Goal: Information Seeking & Learning: Understand process/instructions

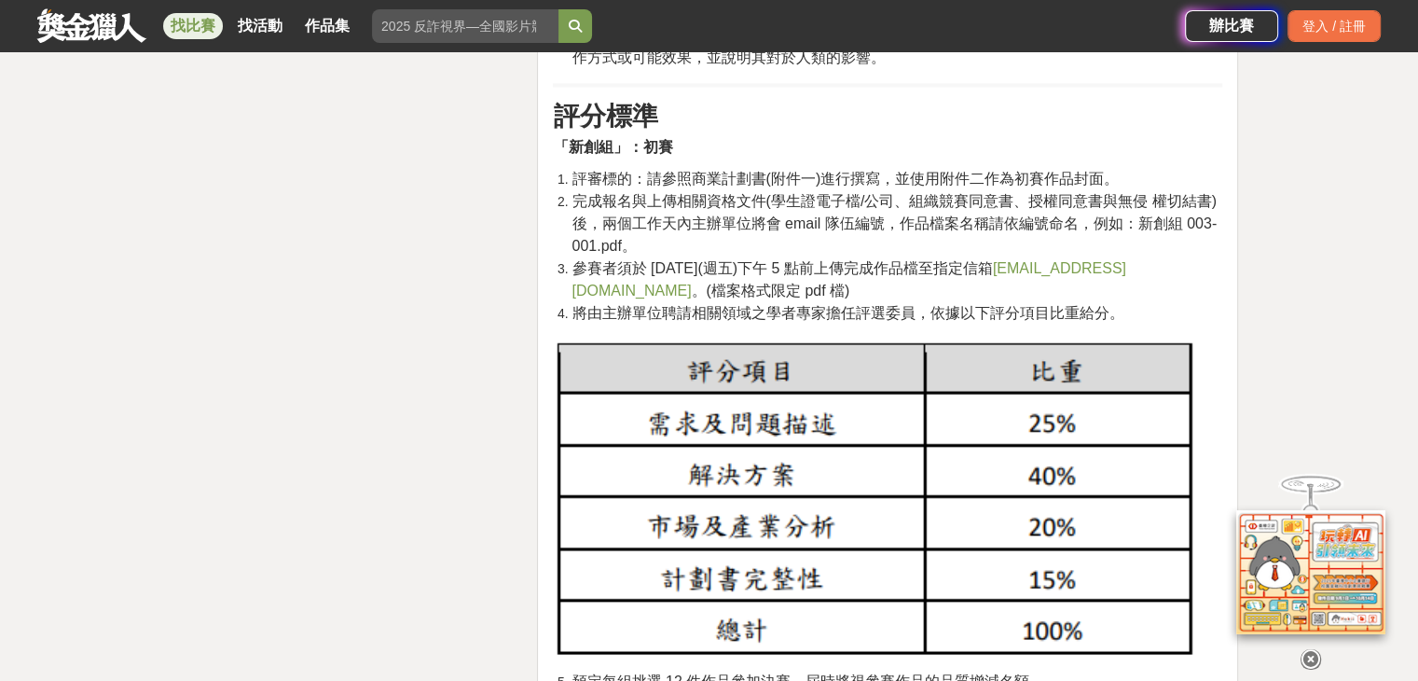
scroll to position [2891, 0]
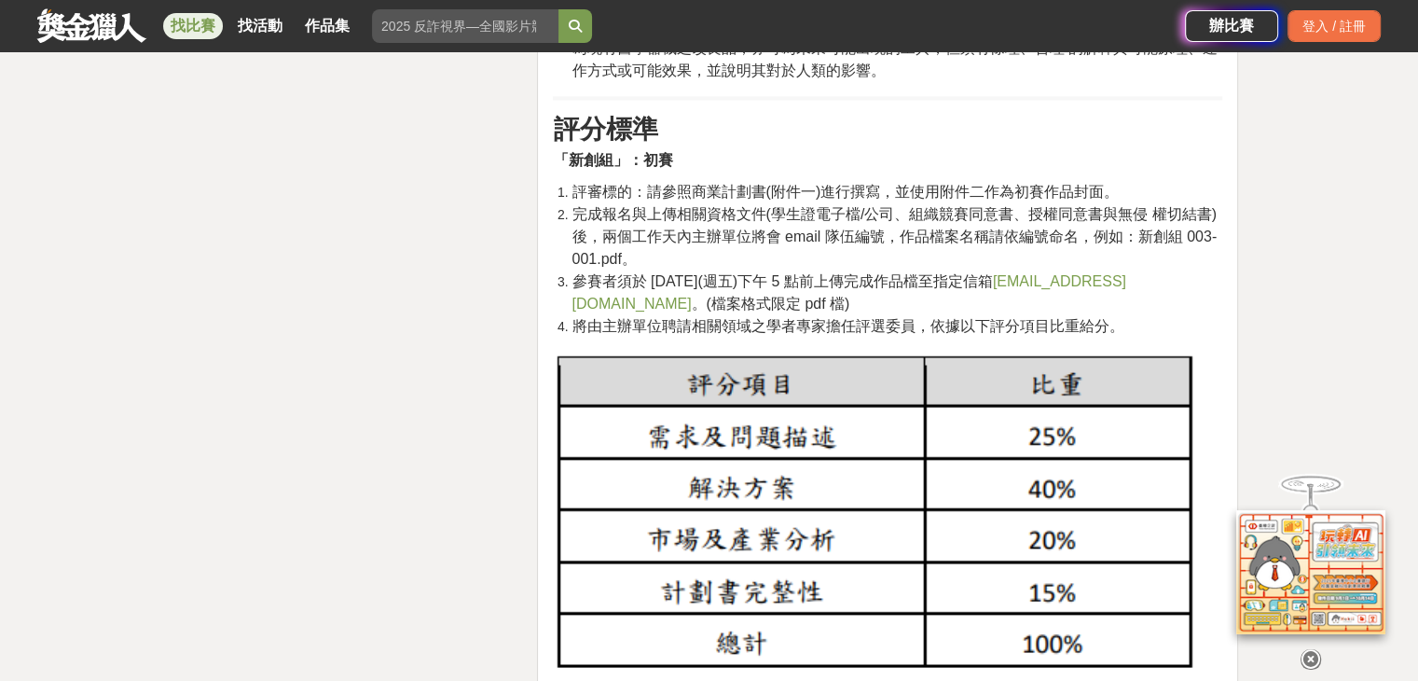
click at [750, 199] on span "評審標的：請參照商業計劃書(附件一)進行撰寫，並使用附件二作為初賽作品封面。" at bounding box center [845, 192] width 547 height 16
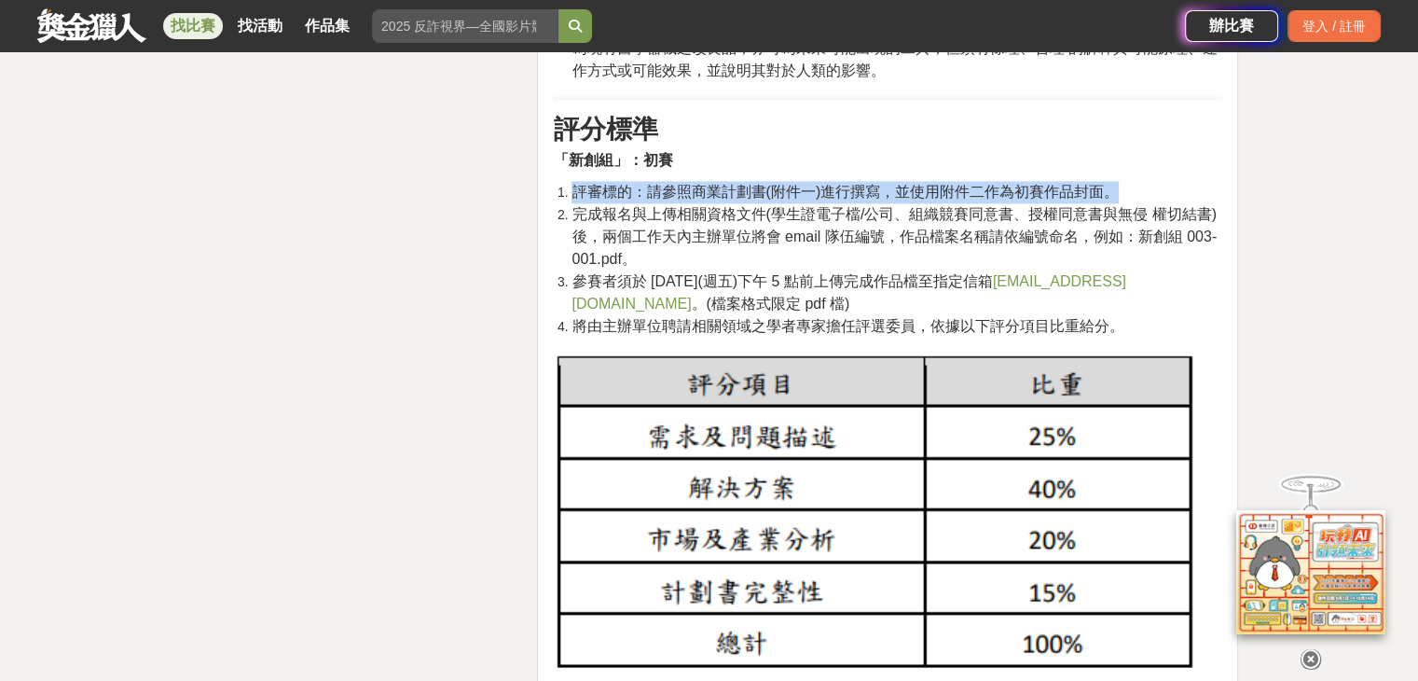
click at [751, 199] on span "評審標的：請參照商業計劃書(附件一)進行撰寫，並使用附件二作為初賽作品封面。" at bounding box center [845, 192] width 547 height 16
click at [752, 200] on span "評審標的：請參照商業計劃書(附件一)進行撰寫，並使用附件二作為初賽作品封面。" at bounding box center [845, 192] width 547 height 16
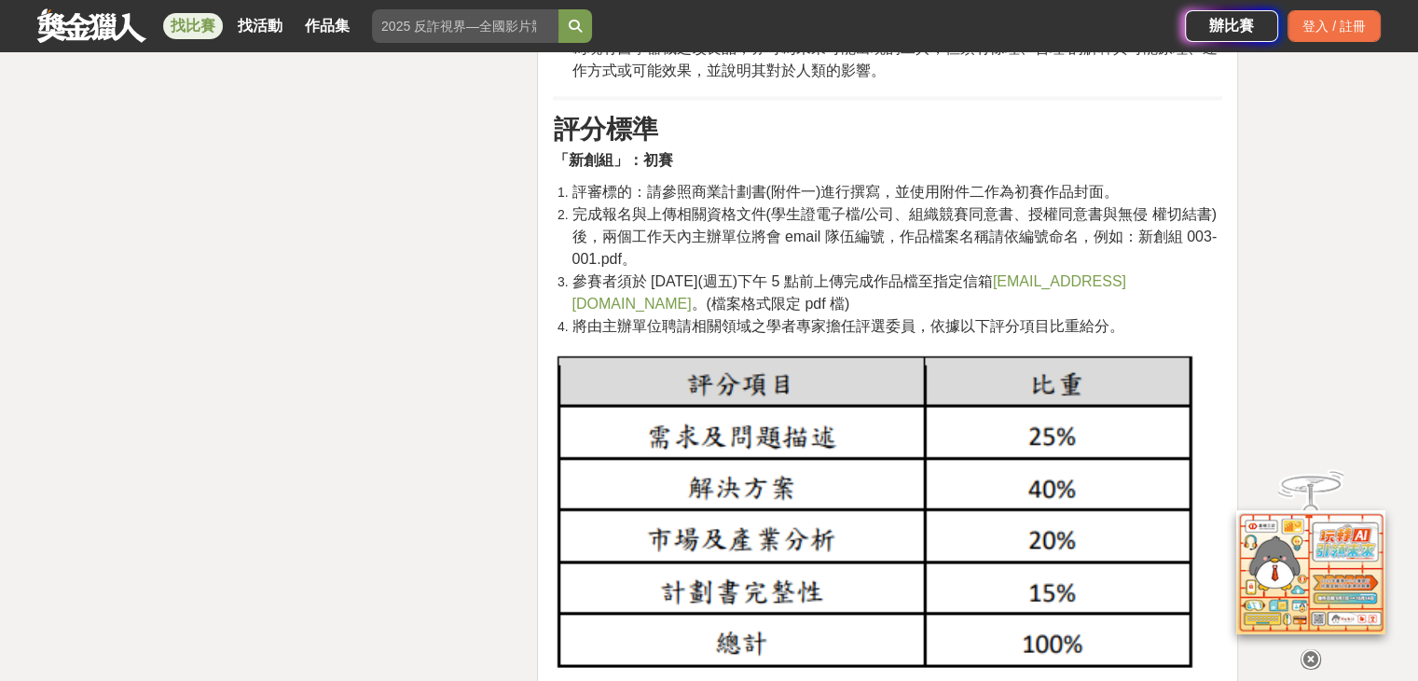
click at [757, 197] on span "評審標的：請參照商業計劃書(附件一)進行撰寫，並使用附件二作為初賽作品封面。" at bounding box center [845, 192] width 547 height 16
click at [854, 187] on span "評審標的：請參照商業計劃書(附件一)進行撰寫，並使用附件二作為初賽作品封面。" at bounding box center [845, 192] width 547 height 16
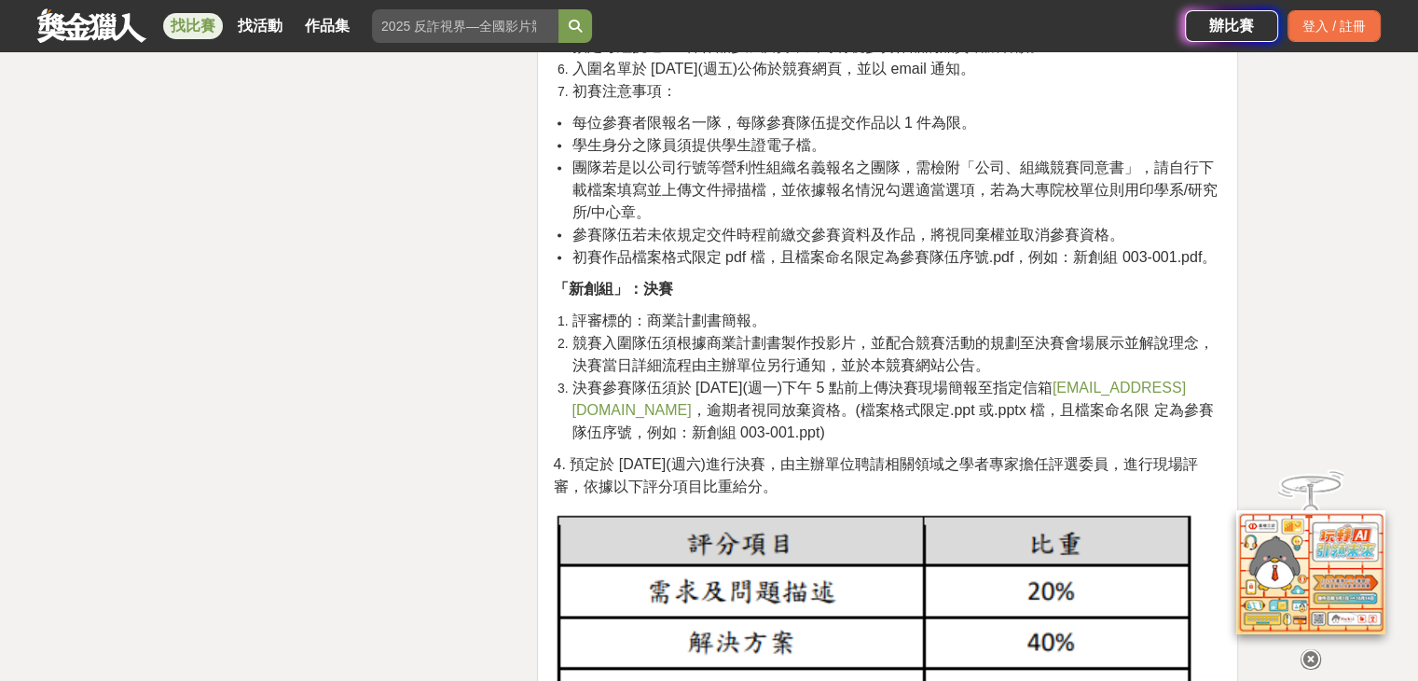
scroll to position [3544, 0]
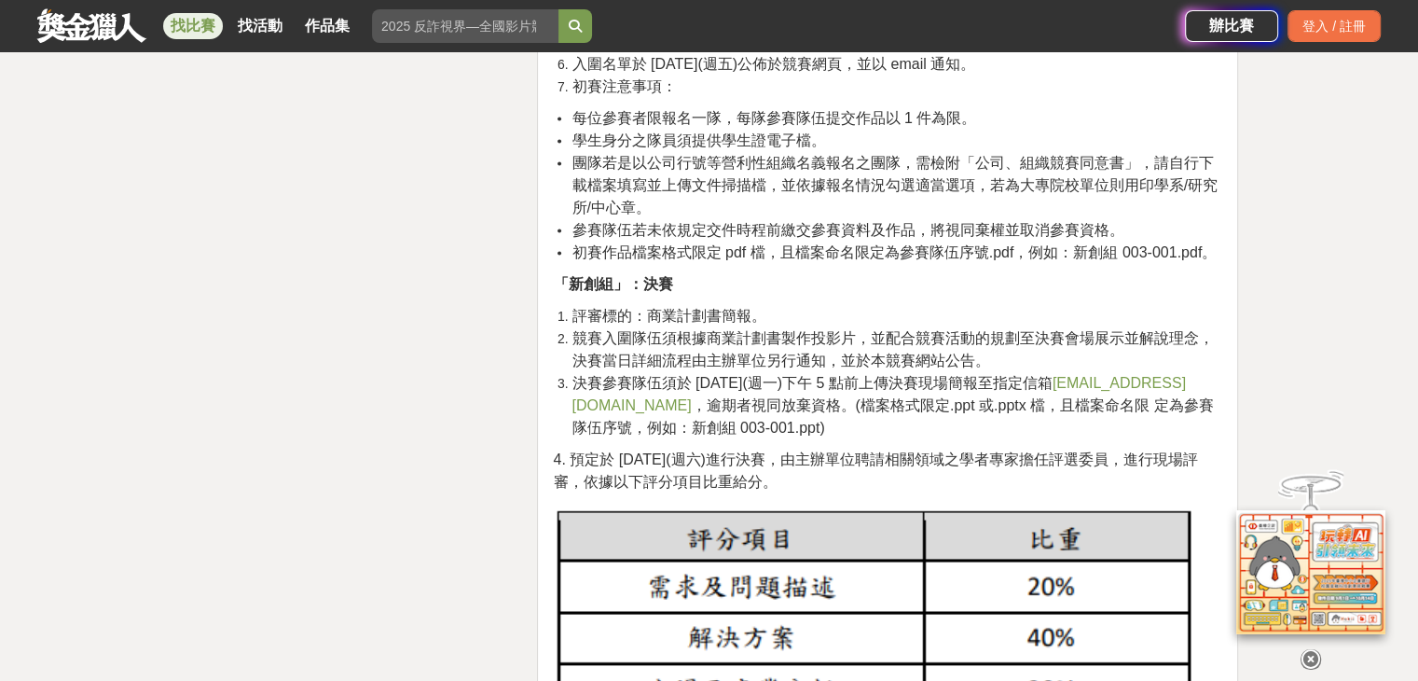
click at [660, 313] on span "評審標的：商業計劃書簡報。" at bounding box center [669, 315] width 194 height 16
click at [663, 339] on span "競賽入圍隊伍須根據商業計劃書製作投影片，並配合競賽活動的規劃至決賽會場展示並解說理念，決賽當日詳細流程由主辦單位另行通知，並於本競賽網站公告。" at bounding box center [893, 348] width 642 height 38
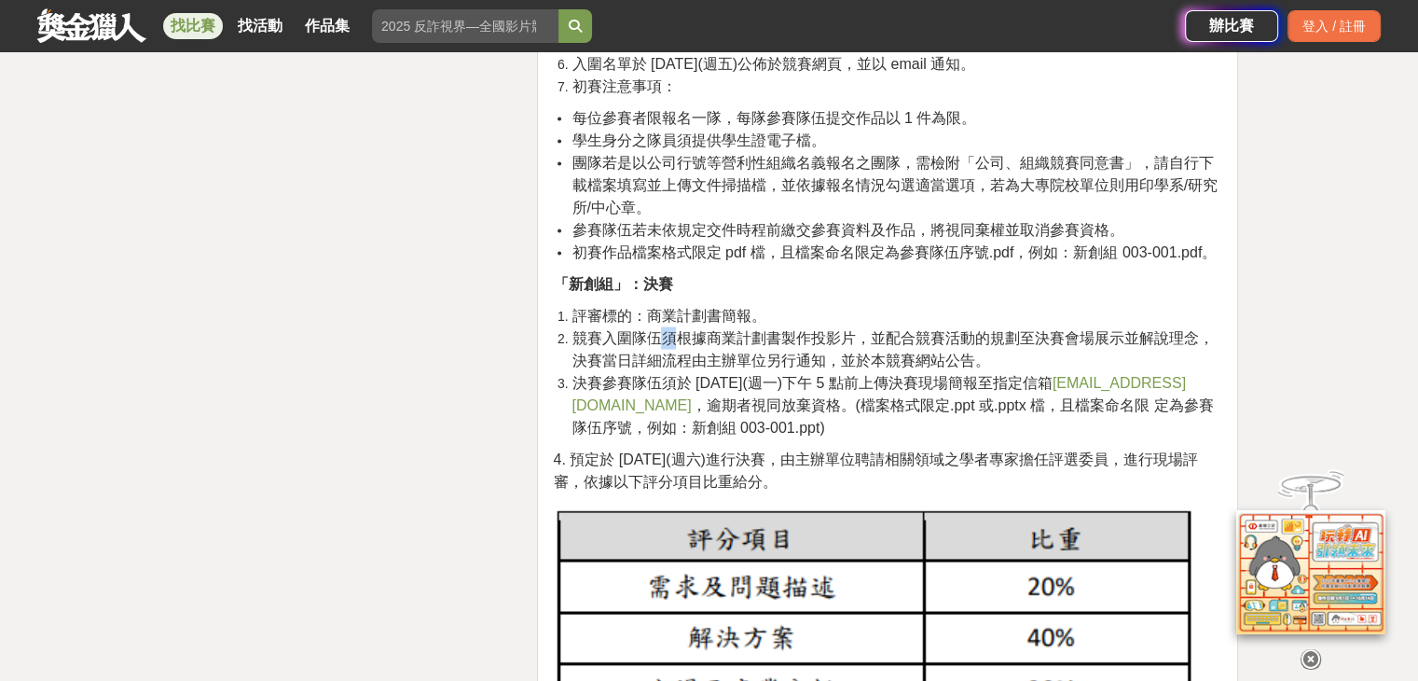
click at [663, 339] on span "競賽入圍隊伍須根據商業計劃書製作投影片，並配合競賽活動的規劃至決賽會場展示並解說理念，決賽當日詳細流程由主辦單位另行通知，並於本競賽網站公告。" at bounding box center [893, 348] width 642 height 38
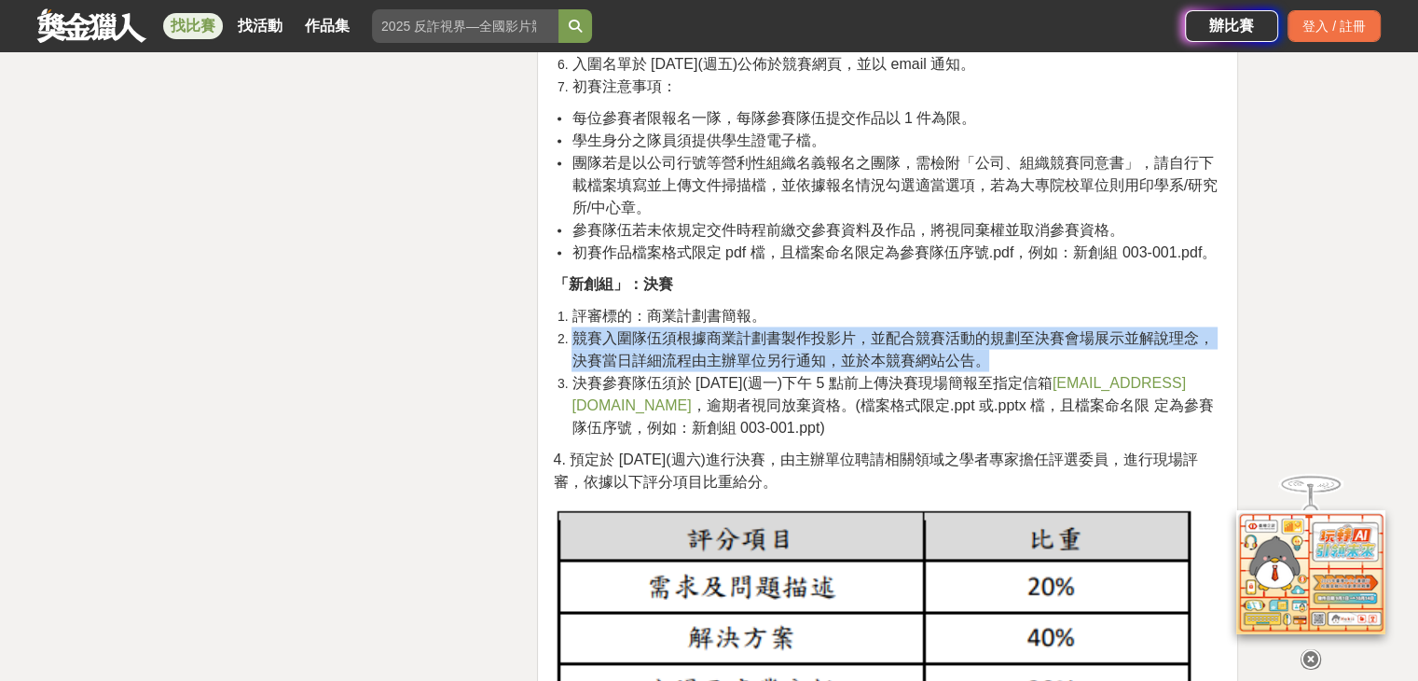
click at [664, 339] on span "競賽入圍隊伍須根據商業計劃書製作投影片，並配合競賽活動的規劃至決賽會場展示並解說理念，決賽當日詳細流程由主辦單位另行通知，並於本競賽網站公告。" at bounding box center [893, 348] width 642 height 38
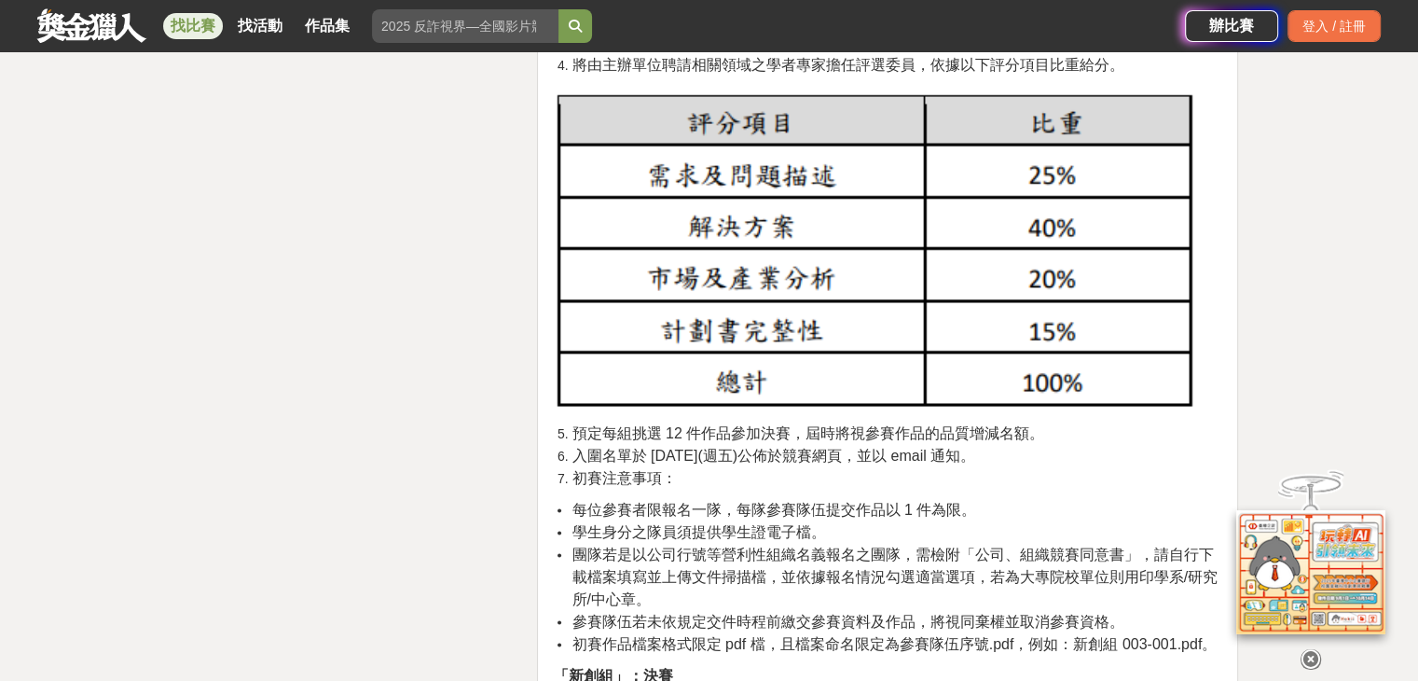
scroll to position [2891, 0]
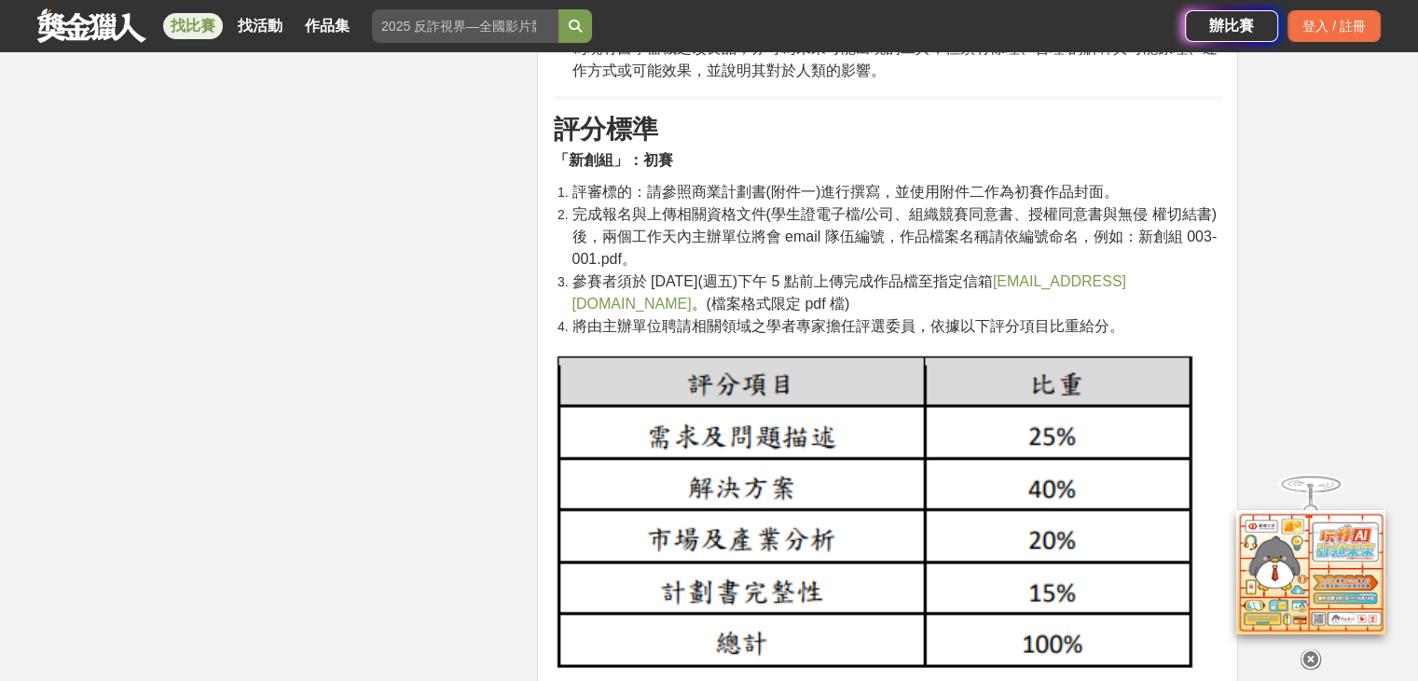
click at [754, 206] on span "完成報名與上傳相關資格文件(學生證電子檔/公司、組織競賽同意書、授權同意書與無侵 權切結書)後，兩個工作天內主辦單位將會 email 隊伍編號，作品檔案名稱請…" at bounding box center [894, 236] width 645 height 61
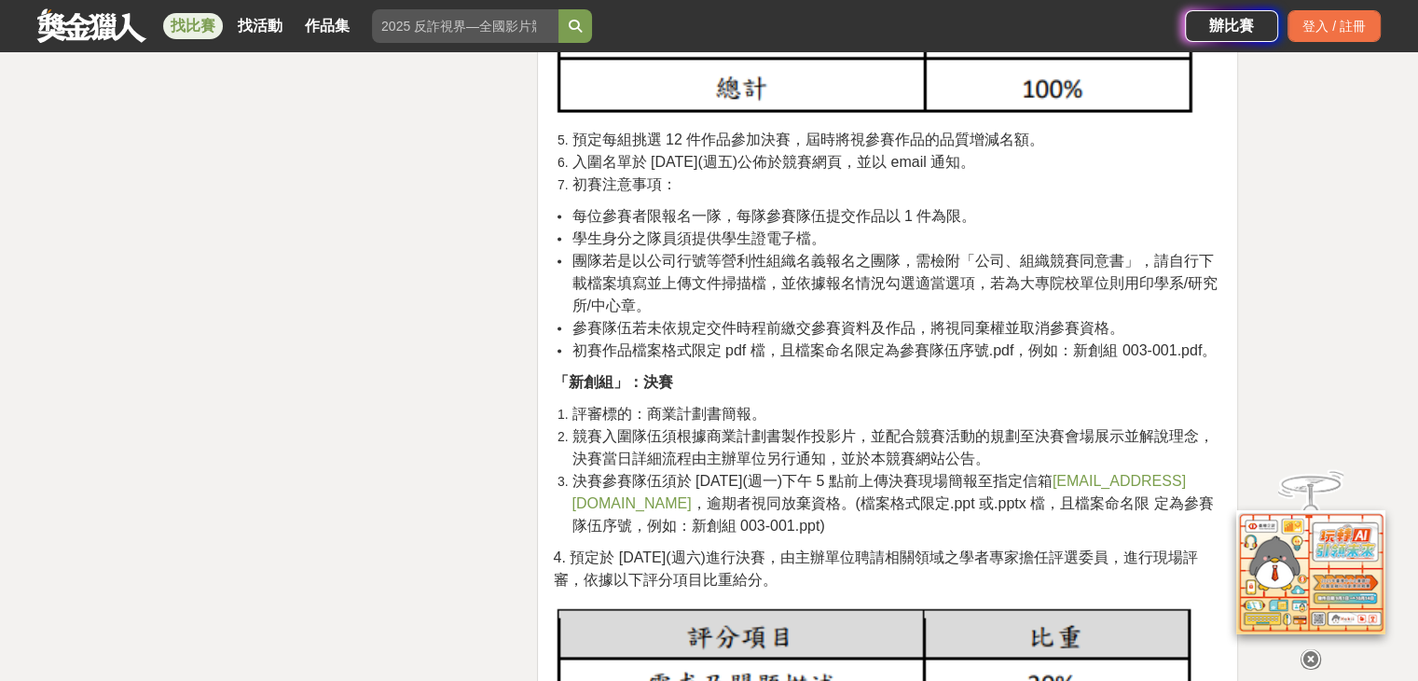
scroll to position [3451, 0]
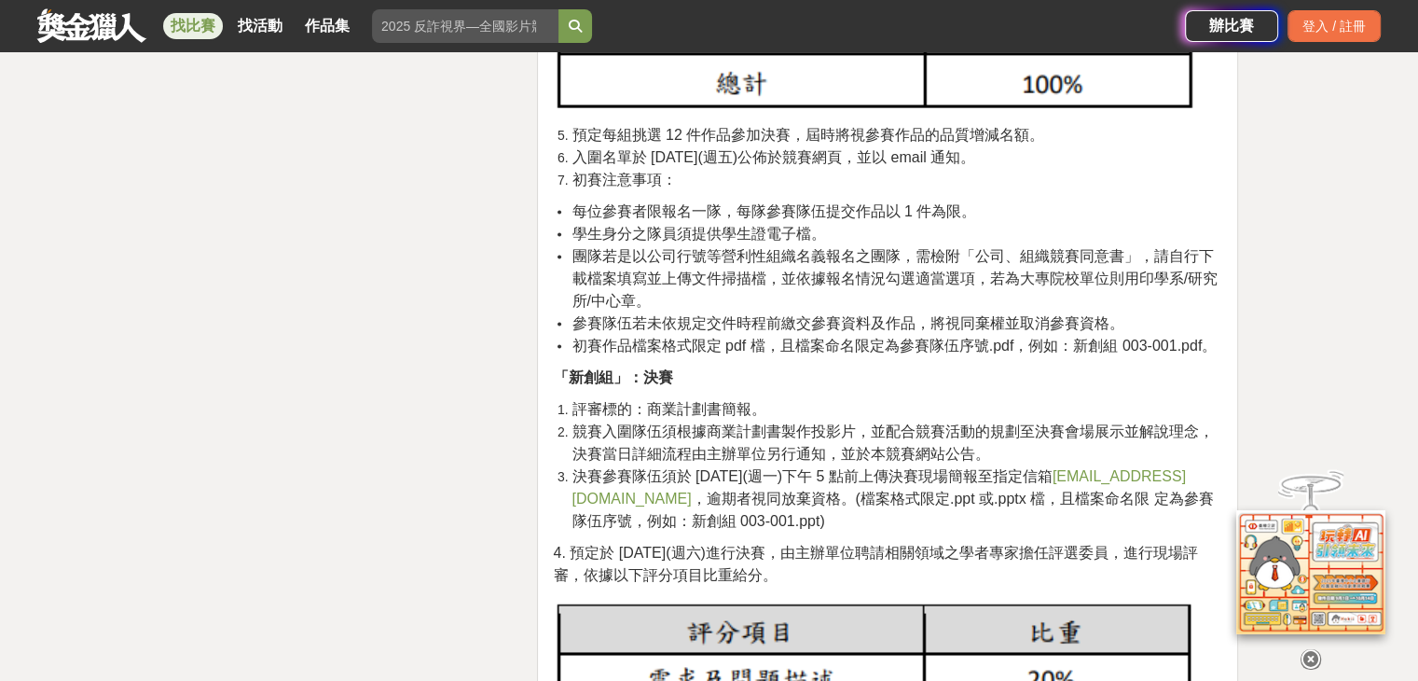
click at [682, 163] on span "入圍名單於 [DATE](週五)公佈於競賽網頁，並以 email 通知。" at bounding box center [774, 156] width 404 height 16
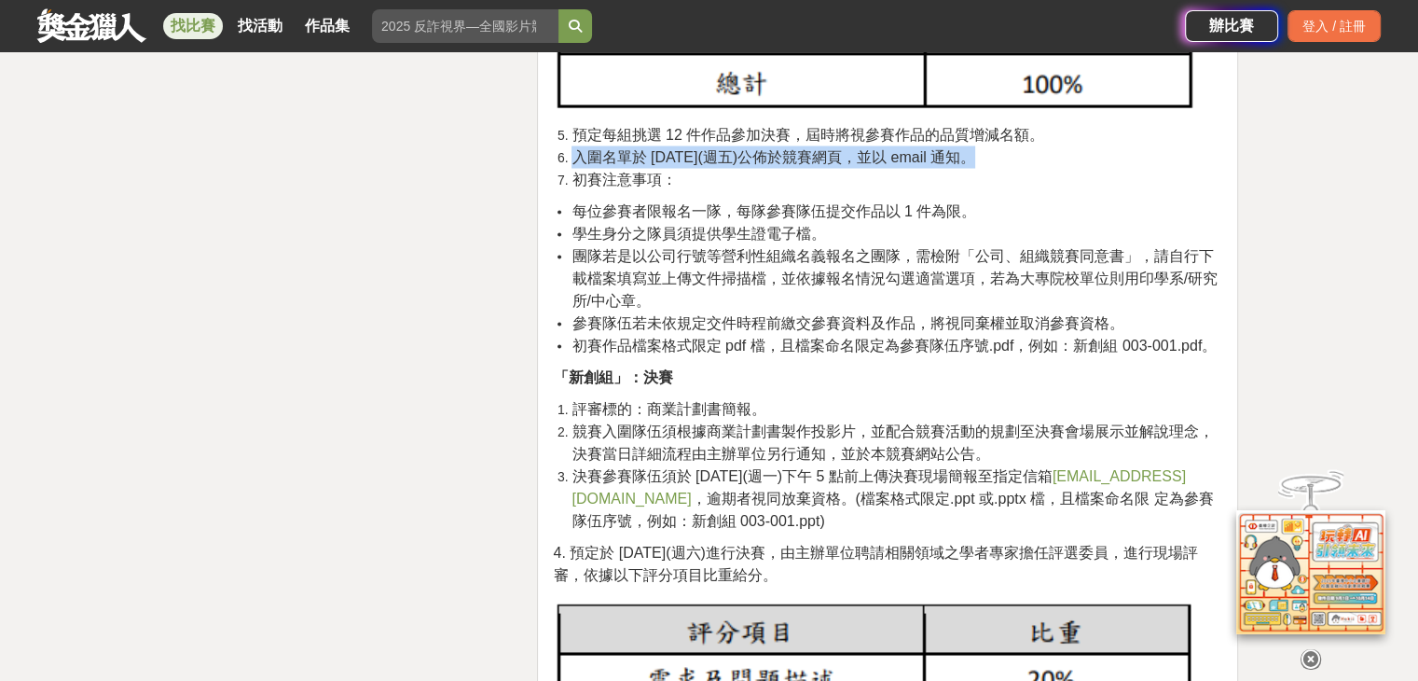
click at [682, 163] on span "入圍名單於 [DATE](週五)公佈於競賽網頁，並以 email 通知。" at bounding box center [774, 156] width 404 height 16
click at [689, 164] on span "入圍名單於 [DATE](週五)公佈於競賽網頁，並以 email 通知。" at bounding box center [774, 156] width 404 height 16
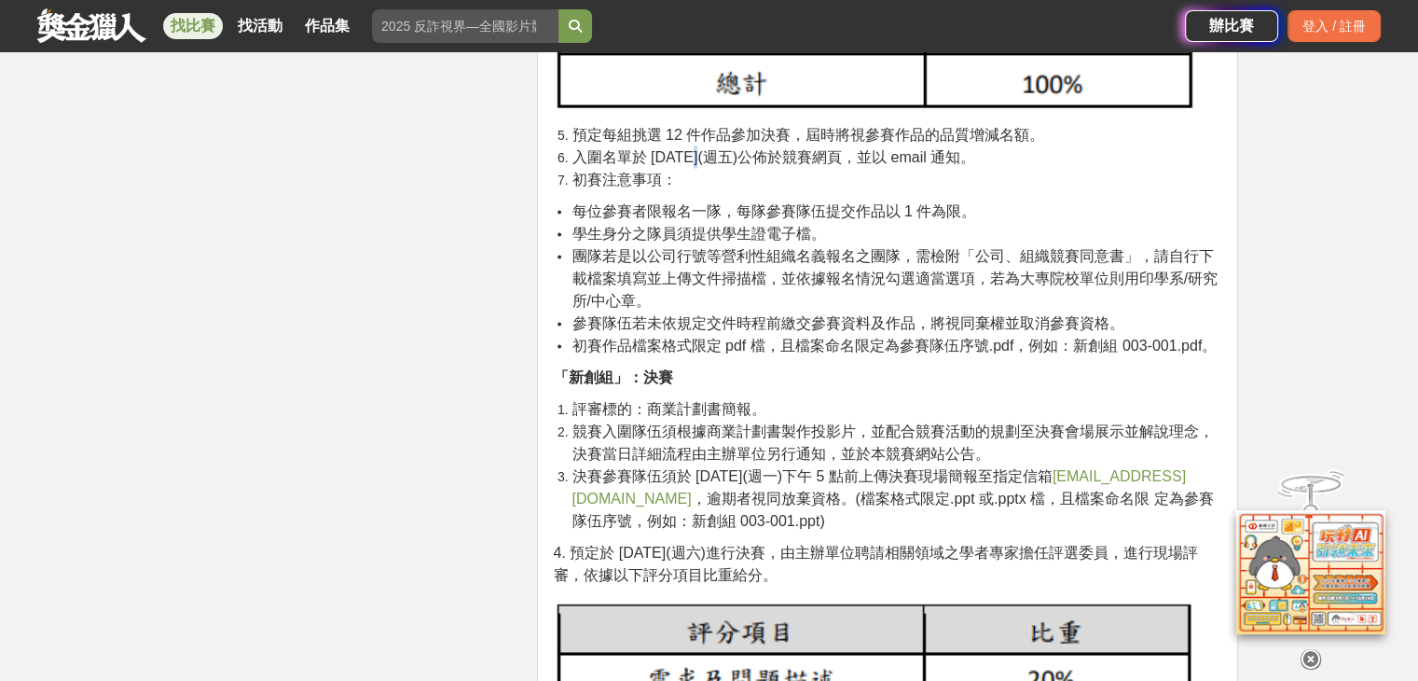
click at [690, 164] on span "入圍名單於 [DATE](週五)公佈於競賽網頁，並以 email 通知。" at bounding box center [774, 156] width 404 height 16
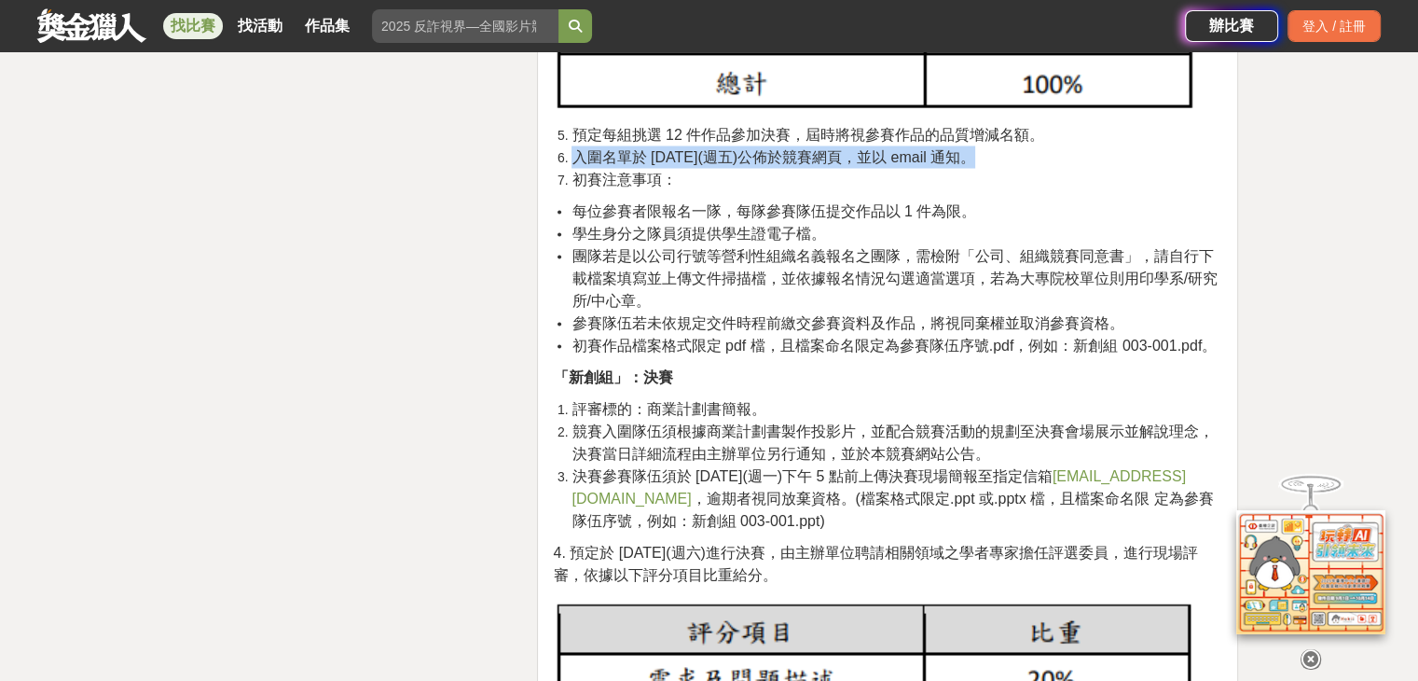
click at [690, 164] on span "入圍名單於 [DATE](週五)公佈於競賽網頁，並以 email 通知。" at bounding box center [774, 156] width 404 height 16
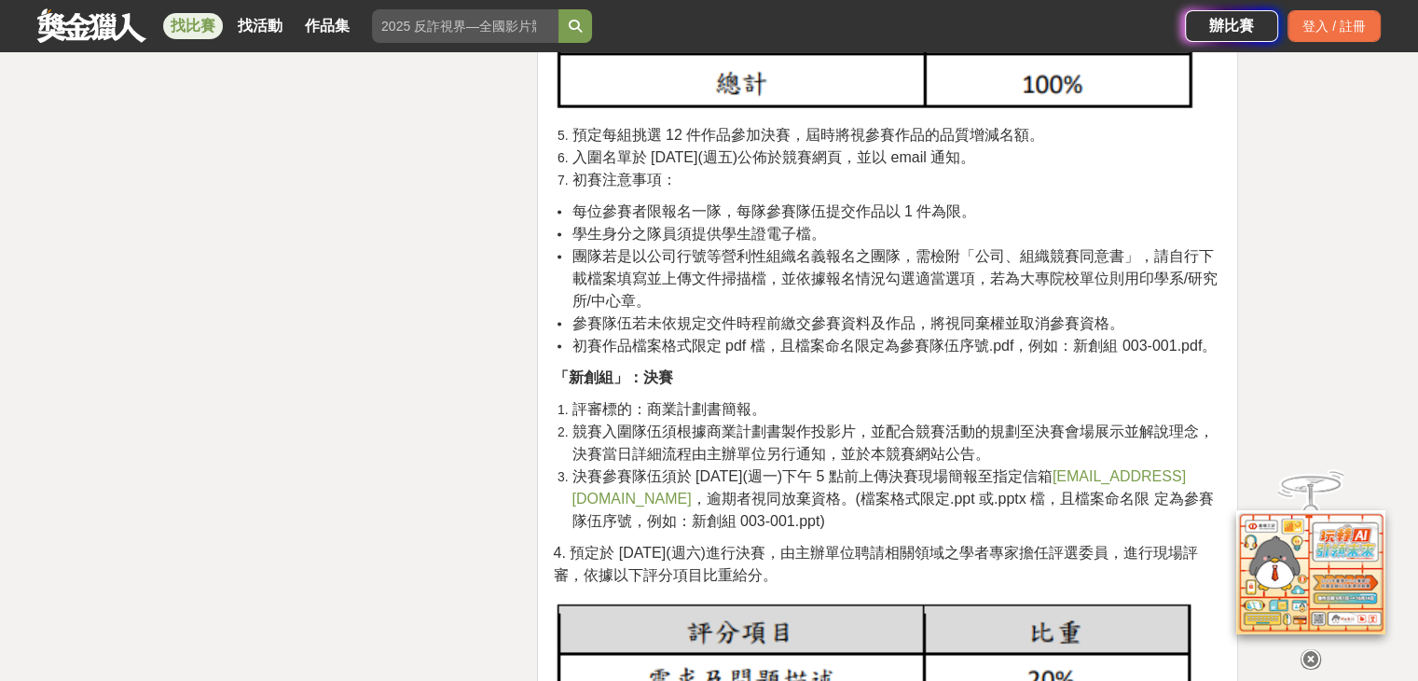
click at [639, 176] on span "初賽注意事項：" at bounding box center [624, 179] width 104 height 16
click at [642, 218] on span "每位參賽者限報名一隊，每隊參賽隊伍提交作品以 1 件為限。" at bounding box center [774, 210] width 405 height 16
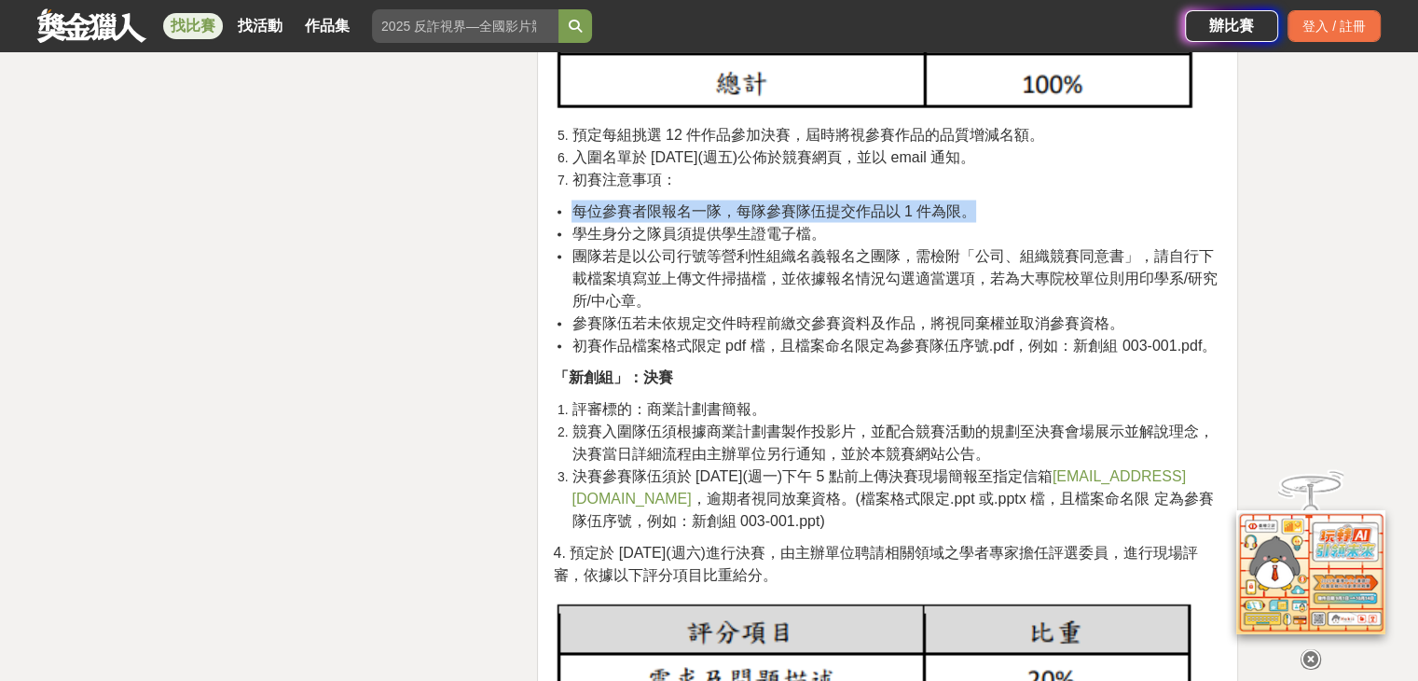
click at [642, 218] on span "每位參賽者限報名一隊，每隊參賽隊伍提交作品以 1 件為限。" at bounding box center [774, 210] width 405 height 16
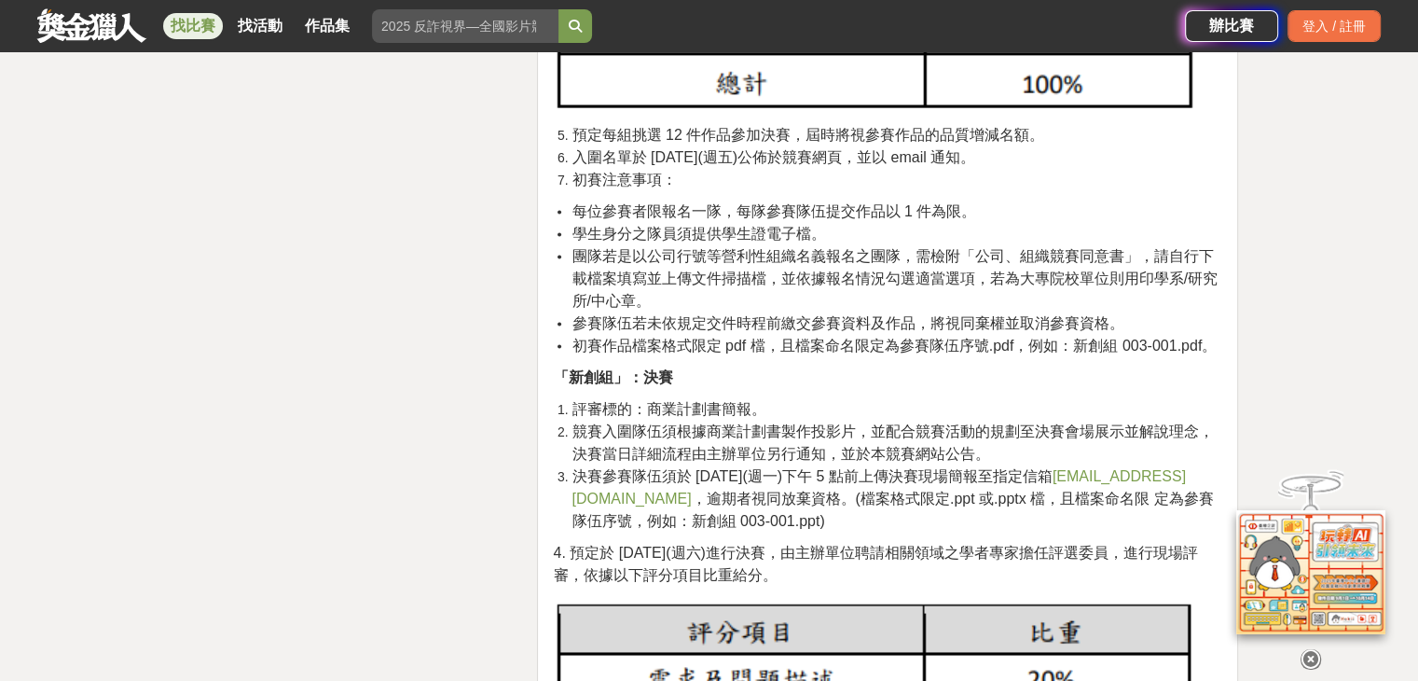
click at [706, 225] on span "學生身分之隊員須提供學生證電子檔。" at bounding box center [699, 233] width 254 height 16
click at [699, 251] on span "團隊若是以公司行號等營利性組織名義報名之團隊，需檢附「公司、組織競賽同意書」，請自行下載檔案填寫並上傳文件掃描檔，並依據報名情況勾選適當選項，若為大專院校單位…" at bounding box center [894, 277] width 645 height 61
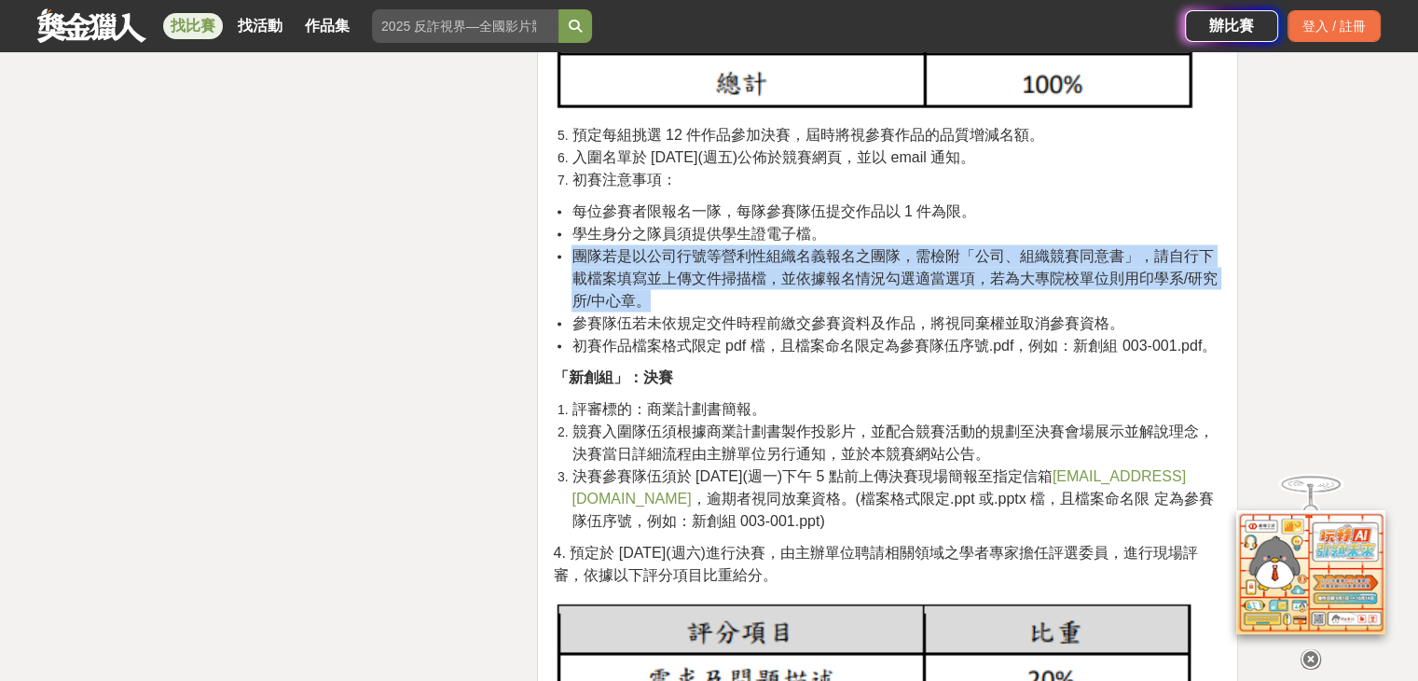
click at [699, 251] on span "團隊若是以公司行號等營利性組織名義報名之團隊，需檢附「公司、組織競賽同意書」，請自行下載檔案填寫並上傳文件掃描檔，並依據報名情況勾選適當選項，若為大專院校單位…" at bounding box center [894, 277] width 645 height 61
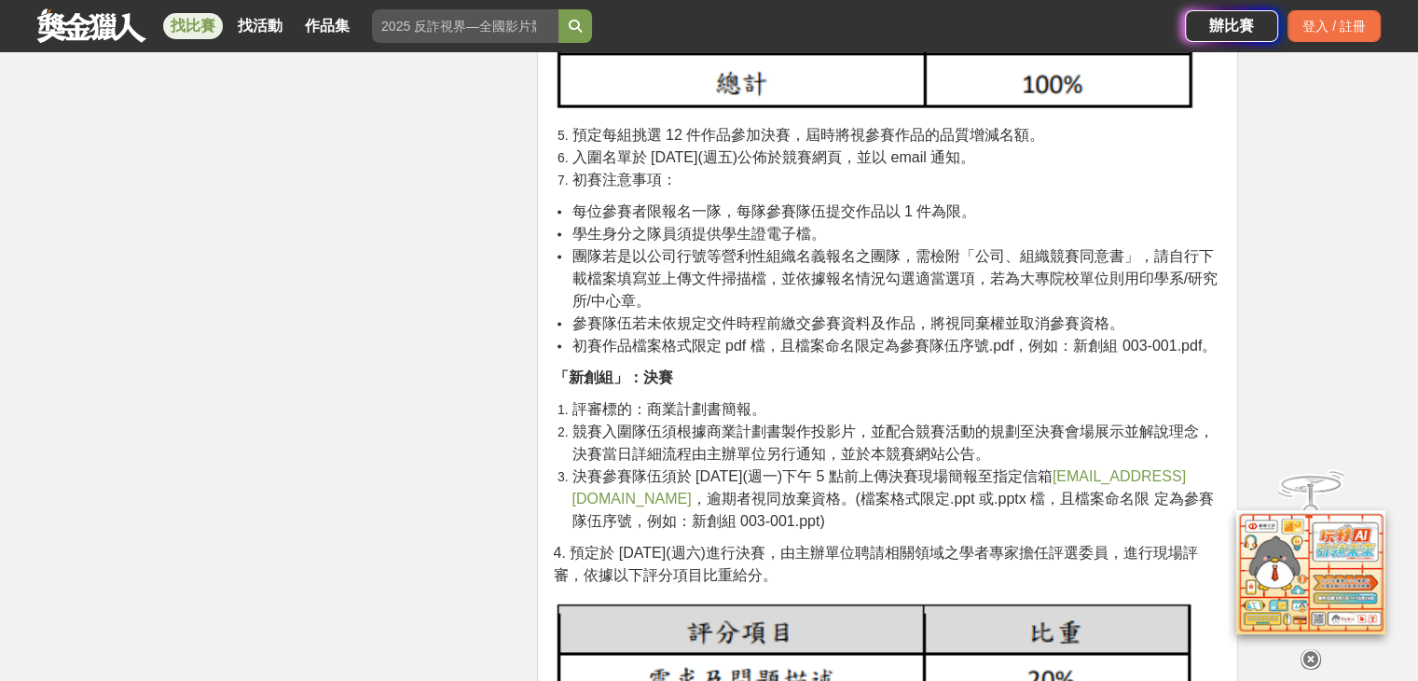
click at [674, 322] on span "參賽隊伍若未依規定交件時程前繳交參賽資料及作品，將視同棄權並取消參賽資格。" at bounding box center [848, 322] width 552 height 16
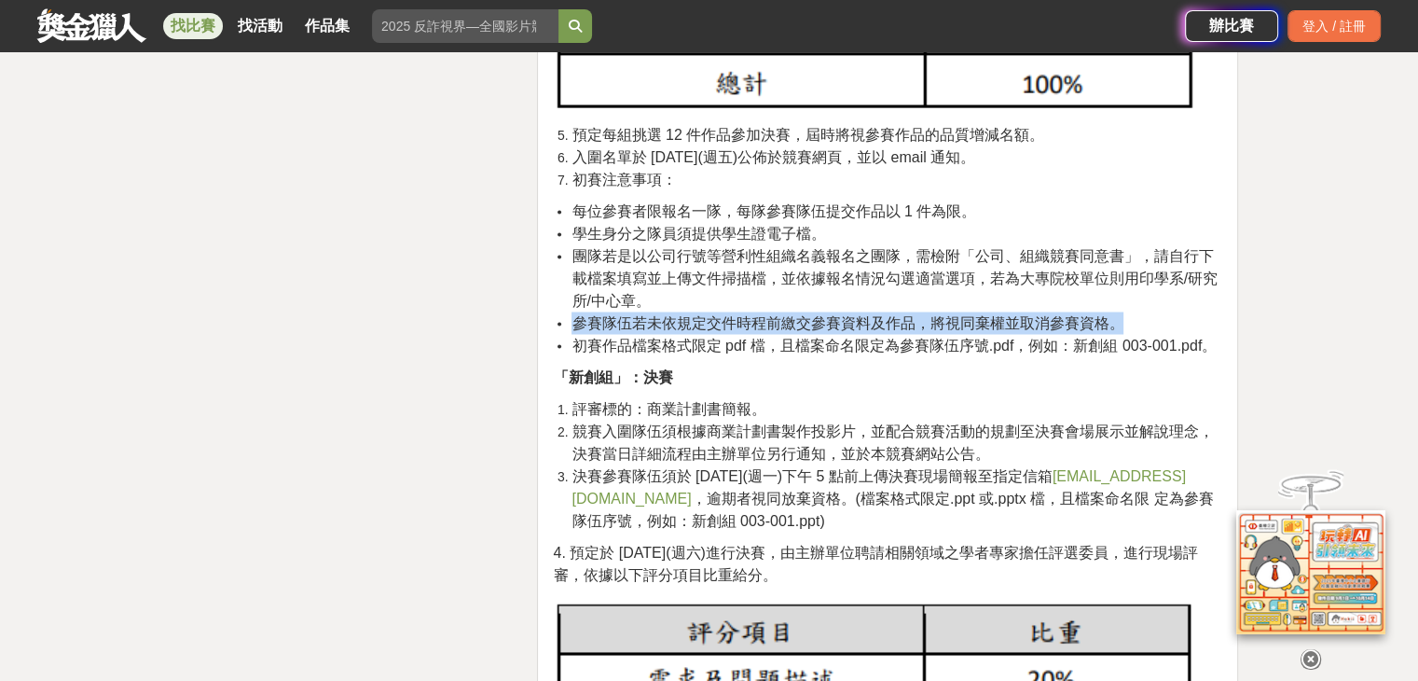
click at [674, 322] on span "參賽隊伍若未依規定交件時程前繳交參賽資料及作品，將視同棄權並取消參賽資格。" at bounding box center [848, 322] width 552 height 16
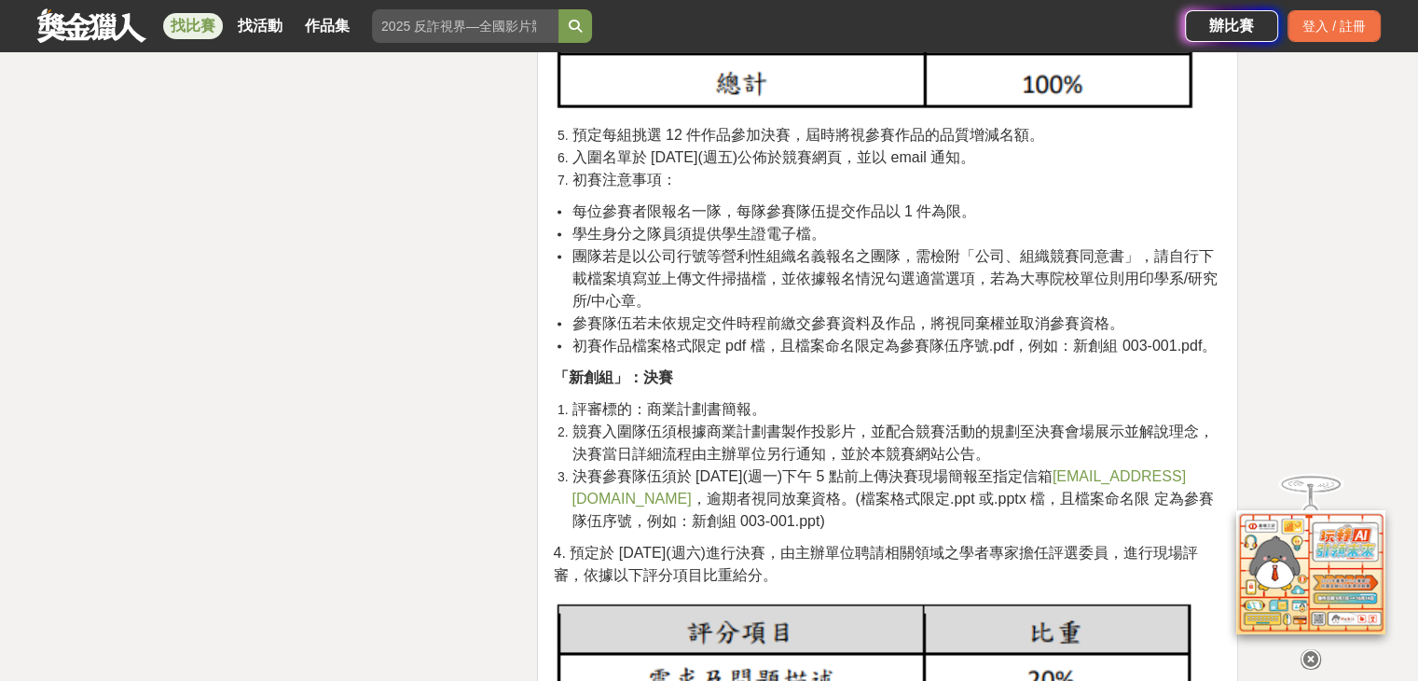
click at [668, 351] on span "初賽作品檔案格式限定 pdf 檔，且檔案命名限定為參賽隊伍序號.pdf，例如：新創組 003-001.pdf。" at bounding box center [894, 345] width 645 height 16
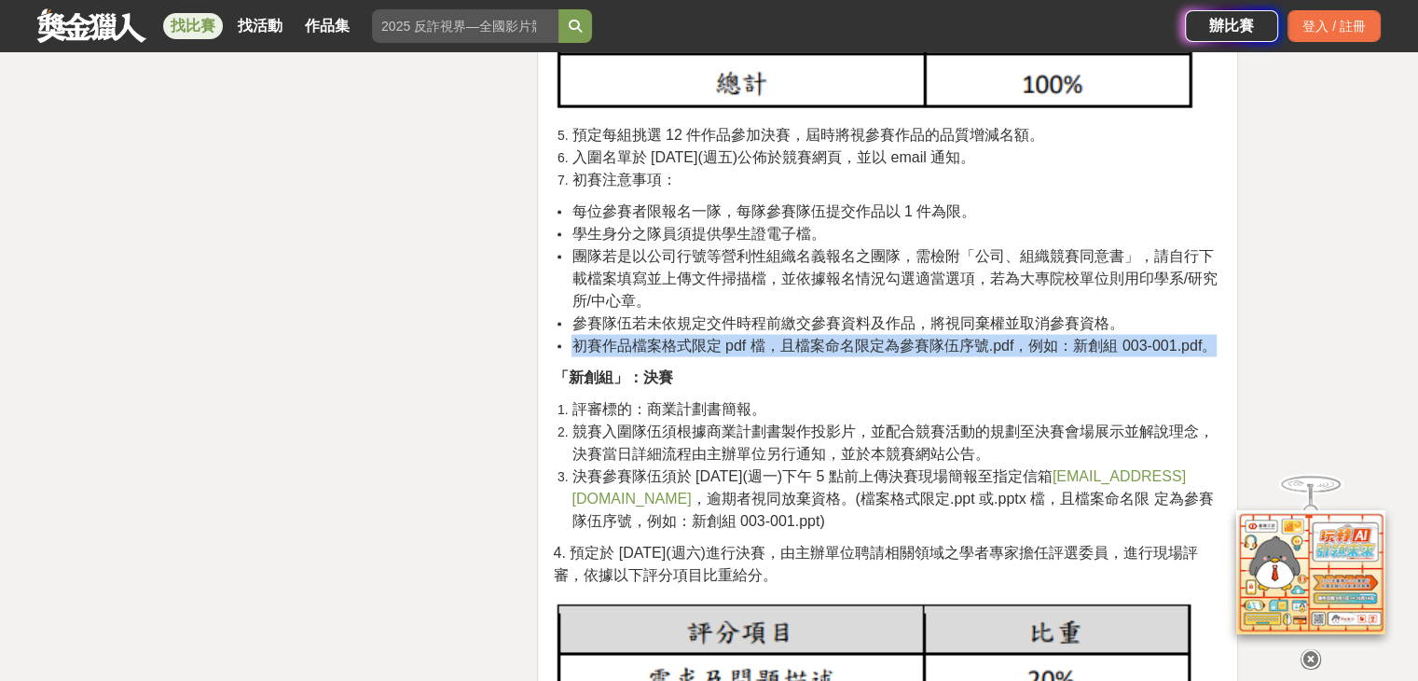
click at [668, 351] on span "初賽作品檔案格式限定 pdf 檔，且檔案命名限定為參賽隊伍序號.pdf，例如：新創組 003-001.pdf。" at bounding box center [894, 345] width 645 height 16
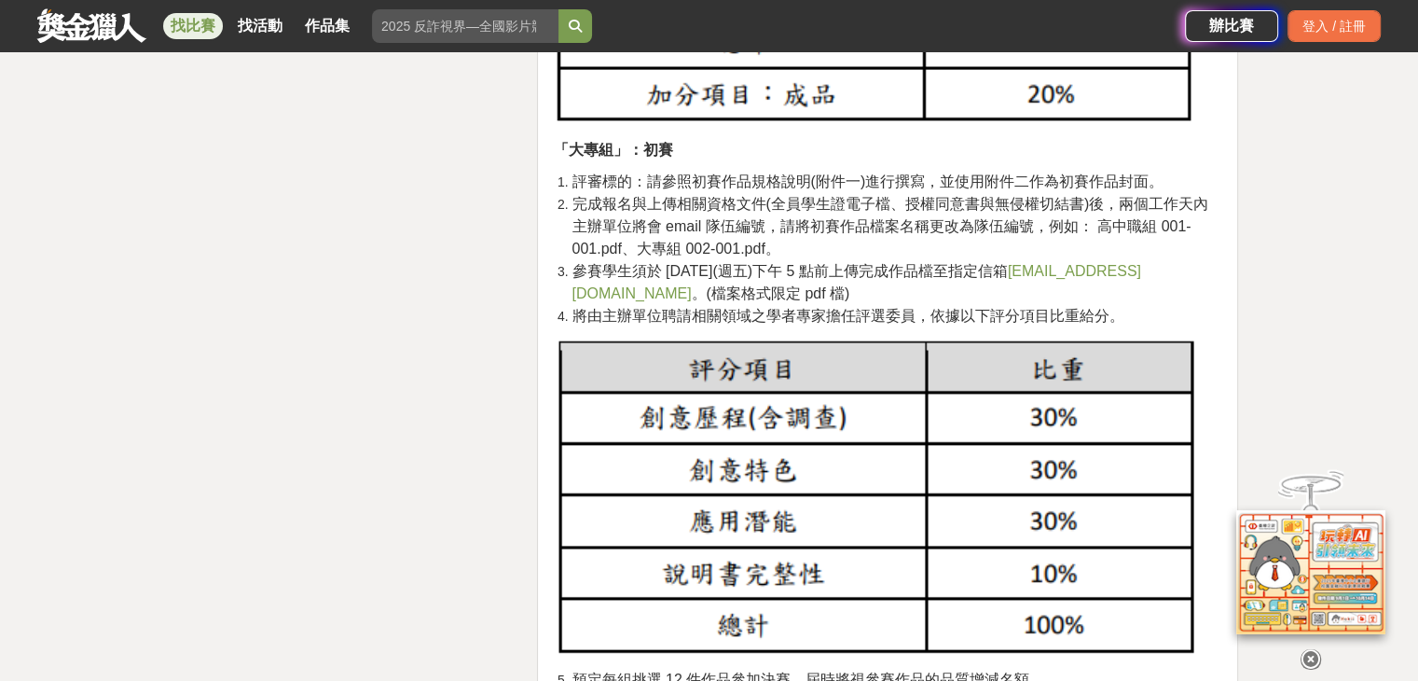
scroll to position [4383, 0]
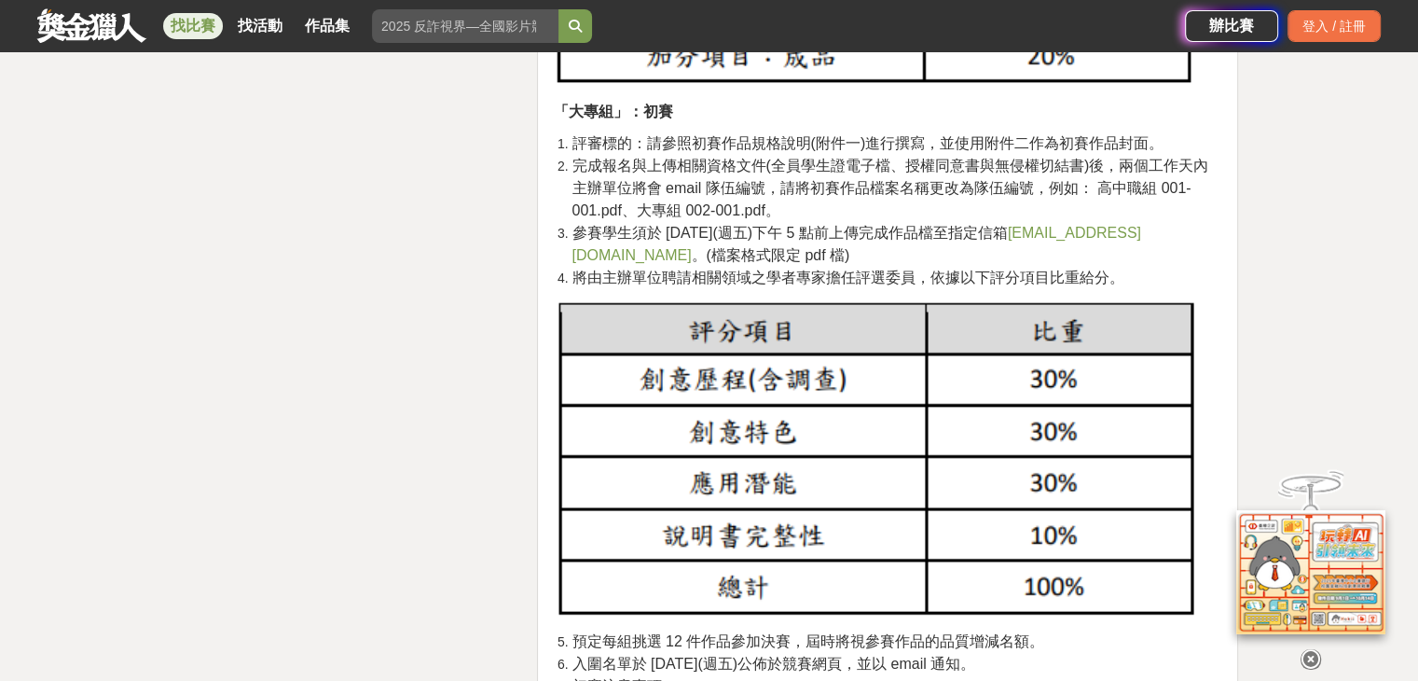
click at [663, 139] on span "評審標的：請參照初賽作品規格說明(附件一)進行撰寫，並使用附件二作為初賽作品封面。" at bounding box center [868, 143] width 592 height 16
click at [938, 124] on div "活動簡介 今年和往年一樣，競賽期望注入更多元的創意新思維，以有助於提升國內醫療器材產業開 發，以及[PERSON_NAME]專業領域，如復健工程、復健輔具設計…" at bounding box center [888, 148] width 670 height 7777
click at [981, 147] on span "評審標的：請參照初賽作品規格說明(附件一)進行撰寫，並使用附件二作為初賽作品封面。" at bounding box center [868, 143] width 592 height 16
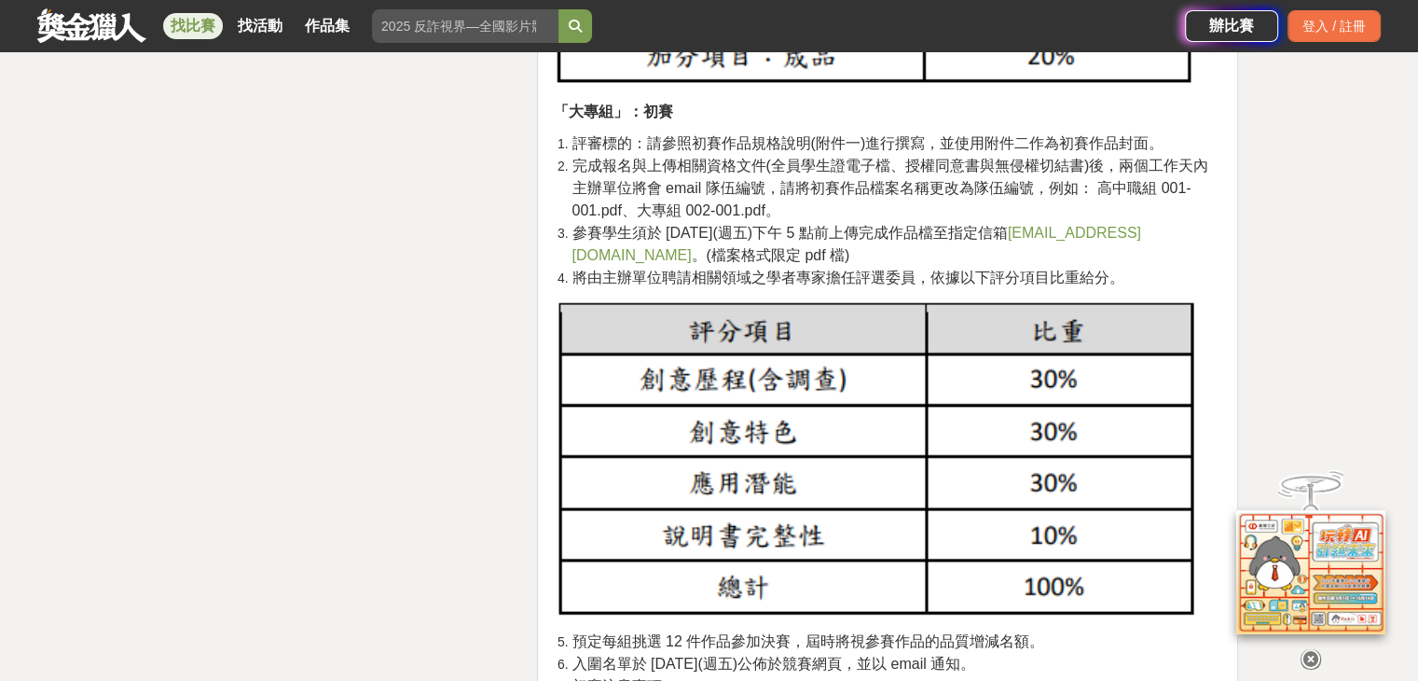
click at [981, 147] on span "評審標的：請參照初賽作品規格說明(附件一)進行撰寫，並使用附件二作為初賽作品封面。" at bounding box center [868, 143] width 592 height 16
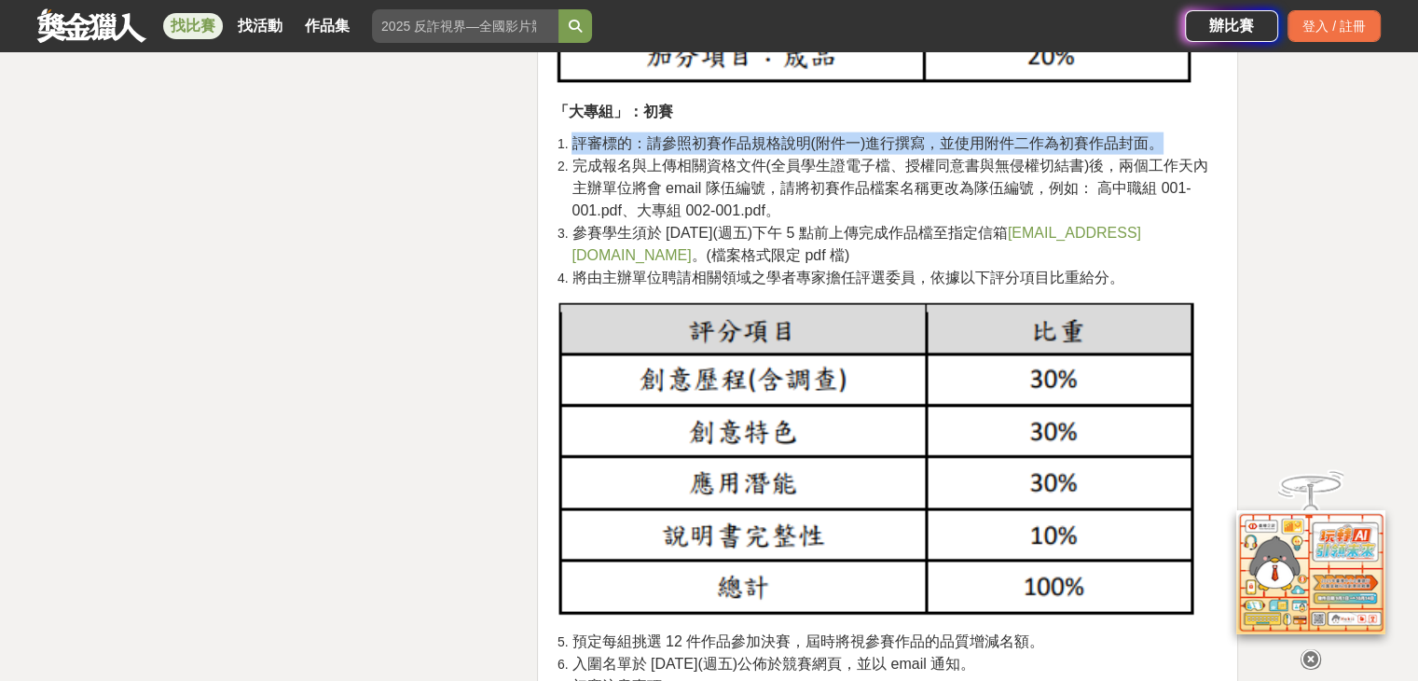
click at [981, 147] on span "評審標的：請參照初賽作品規格說明(附件一)進行撰寫，並使用附件二作為初賽作品封面。" at bounding box center [868, 143] width 592 height 16
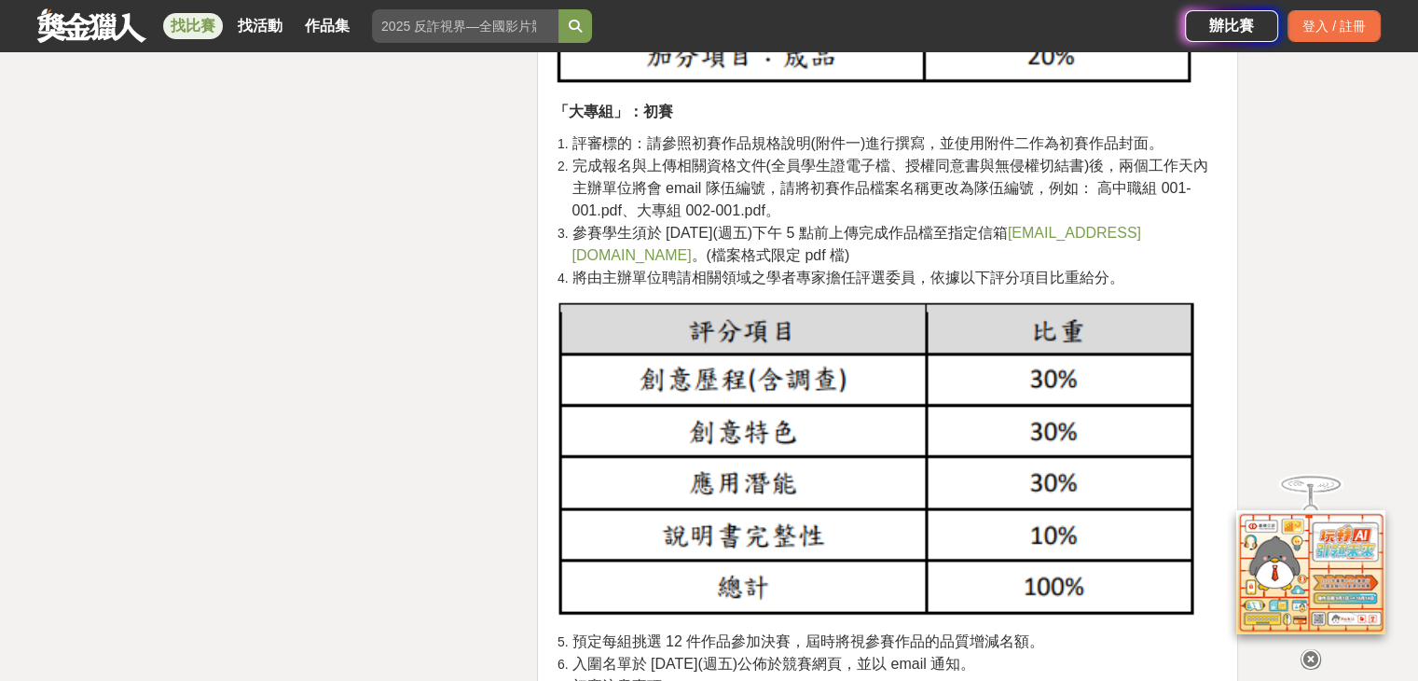
click at [674, 159] on span "完成報名與上傳相關資格文件(全員學生證電子檔、授權同意書與無侵權切結書)後，兩個工作天內主辦單位將會 email 隊伍編號，請將初賽作品檔案名稱更改為隊伍編號…" at bounding box center [890, 188] width 637 height 61
click at [580, 164] on span "完成報名與上傳相關資格文件(全員學生證電子檔、授權同意書與無侵權切結書)後，兩個工作天內主辦單位將會 email 隊伍編號，請將初賽作品檔案名稱更改為隊伍編號…" at bounding box center [890, 188] width 637 height 61
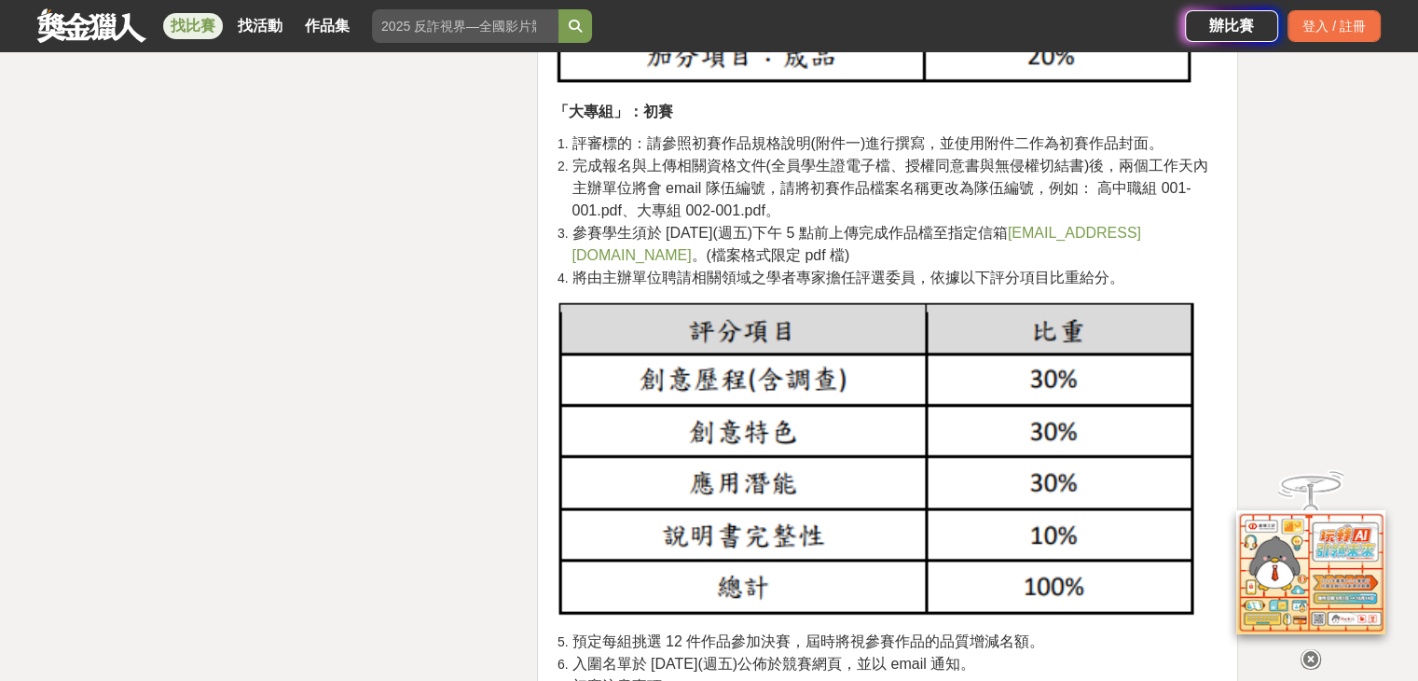
click at [702, 164] on span "完成報名與上傳相關資格文件(全員學生證電子檔、授權同意書與無侵權切結書)後，兩個工作天內主辦單位將會 email 隊伍編號，請將初賽作品檔案名稱更改為隊伍編號…" at bounding box center [890, 188] width 637 height 61
click at [780, 171] on span "完成報名與上傳相關資格文件(全員學生證電子檔、授權同意書與無侵權切結書)後，兩個工作天內主辦單位將會 email 隊伍編號，請將初賽作品檔案名稱更改為隊伍編號…" at bounding box center [890, 188] width 637 height 61
click at [826, 161] on span "完成報名與上傳相關資格文件(全員學生證電子檔、授權同意書與無侵權切結書)後，兩個工作天內主辦單位將會 email 隊伍編號，請將初賽作品檔案名稱更改為隊伍編號…" at bounding box center [890, 188] width 637 height 61
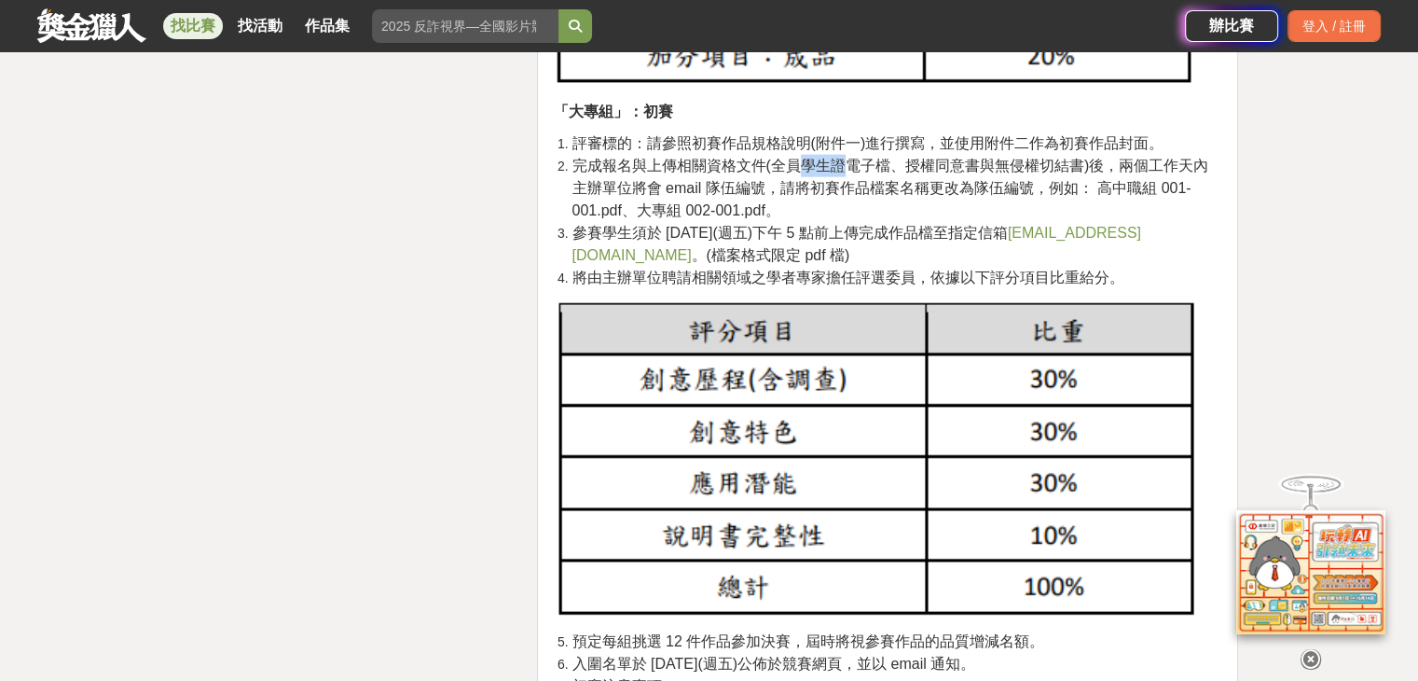
click at [826, 161] on span "完成報名與上傳相關資格文件(全員學生證電子檔、授權同意書與無侵權切結書)後，兩個工作天內主辦單位將會 email 隊伍編號，請將初賽作品檔案名稱更改為隊伍編號…" at bounding box center [890, 188] width 637 height 61
click at [929, 176] on span "完成報名與上傳相關資格文件(全員學生證電子檔、授權同意書與無侵權切結書)後，兩個工作天內主辦單位將會 email 隊伍編號，請將初賽作品檔案名稱更改為隊伍編號…" at bounding box center [890, 188] width 637 height 61
click at [924, 179] on span "完成報名與上傳相關資格文件(全員學生證電子檔、授權同意書與無侵權切結書)後，兩個工作天內主辦單位將會 email 隊伍編號，請將初賽作品檔案名稱更改為隊伍編號…" at bounding box center [890, 188] width 637 height 61
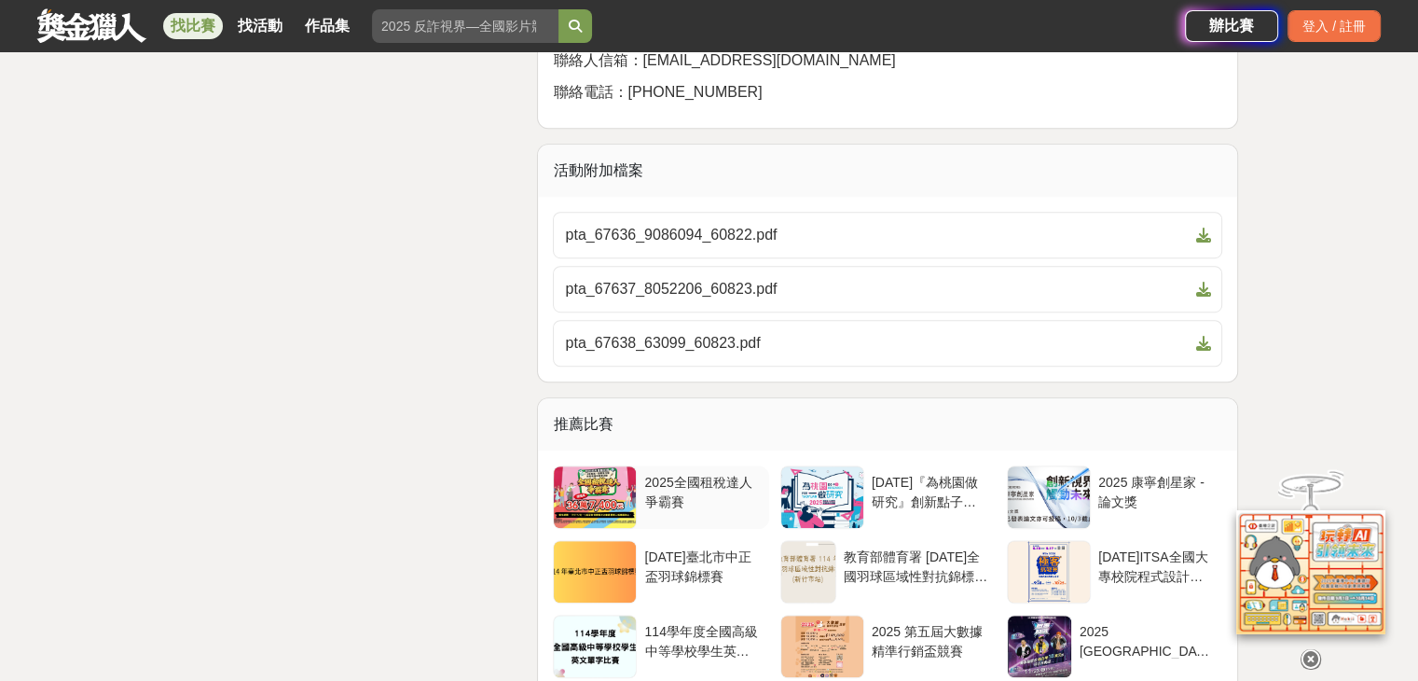
scroll to position [8300, 0]
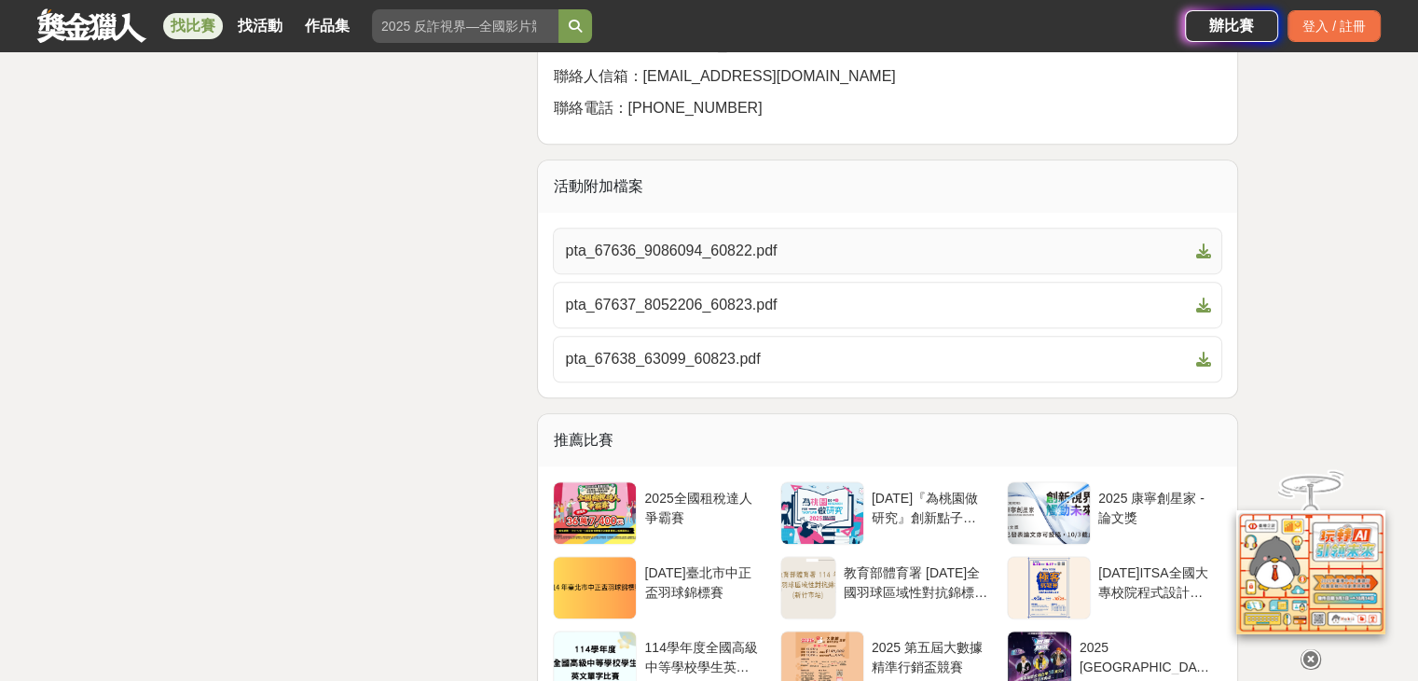
click at [774, 258] on span "pta_67636_9086094_60822.pdf" at bounding box center [876, 251] width 623 height 22
drag, startPoint x: 0, startPoint y: 247, endPoint x: 175, endPoint y: 286, distance: 179.6
